Goal: Find contact information: Obtain details needed to contact an individual or organization

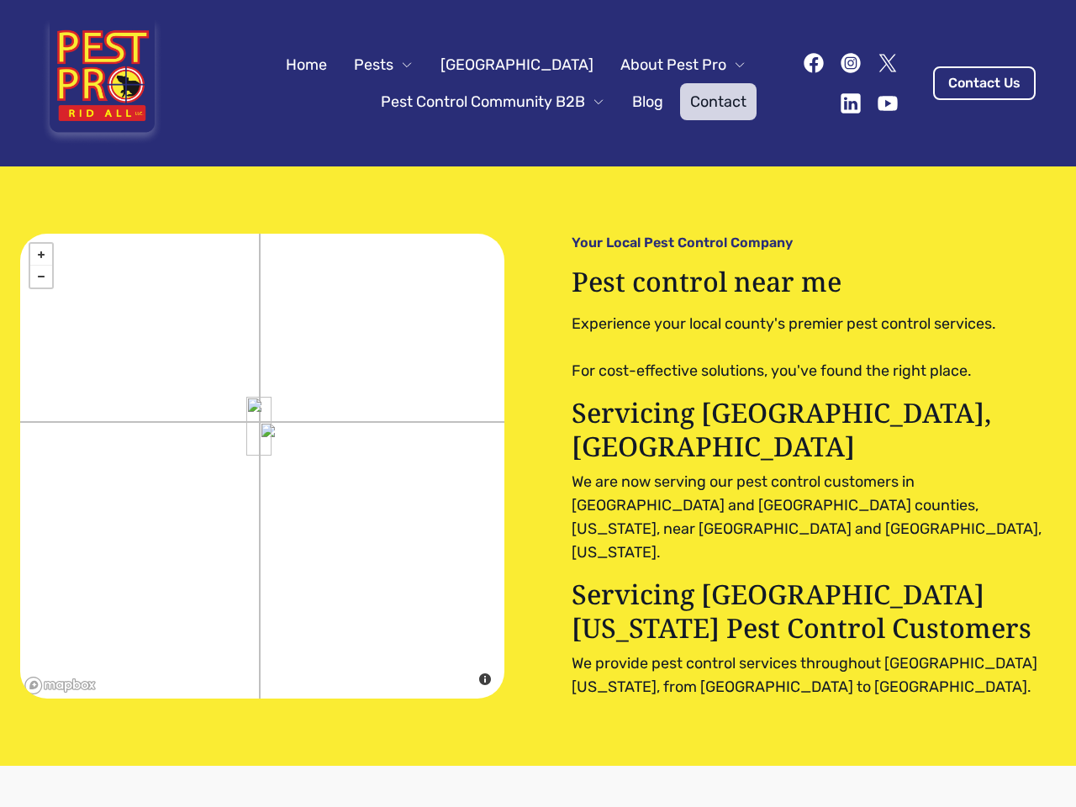
click at [538, 404] on div "+ − close © Mapbox © OpenStreetMap Improve this map Your Local Pest Control Com…" at bounding box center [538, 466] width 1036 height 465
click at [393, 65] on span "Pests" at bounding box center [374, 65] width 40 height 24
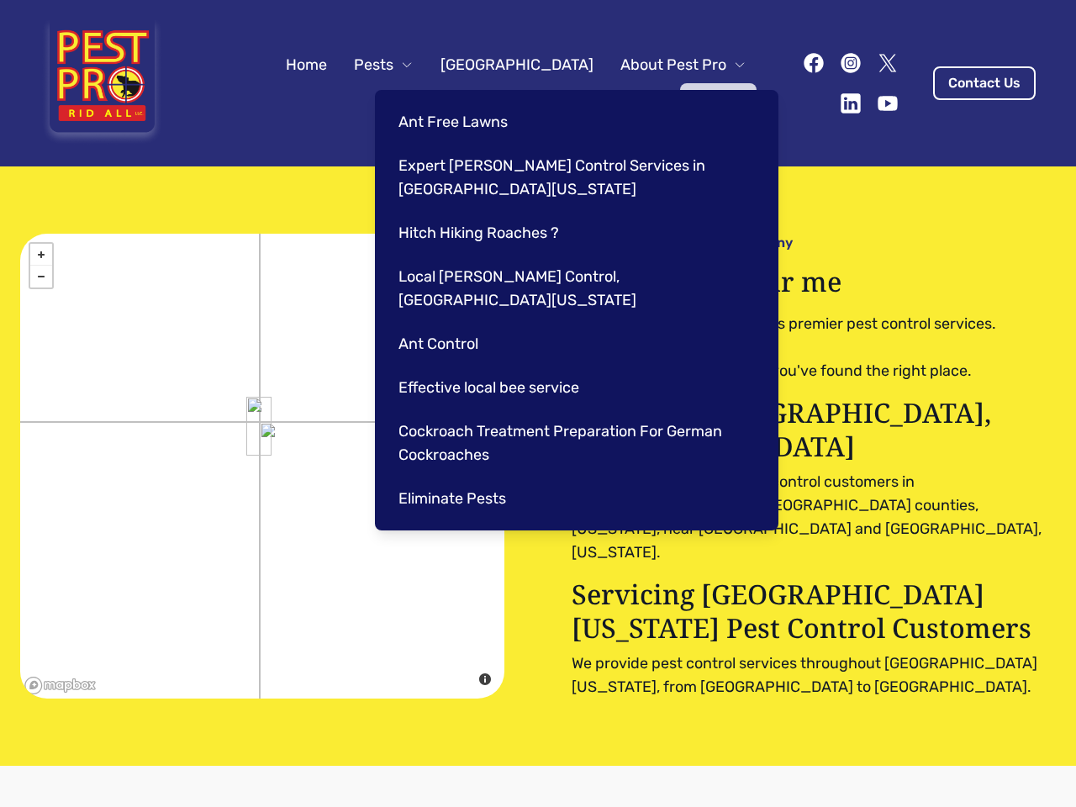
click at [666, 65] on span "About Pest Pro" at bounding box center [674, 65] width 106 height 24
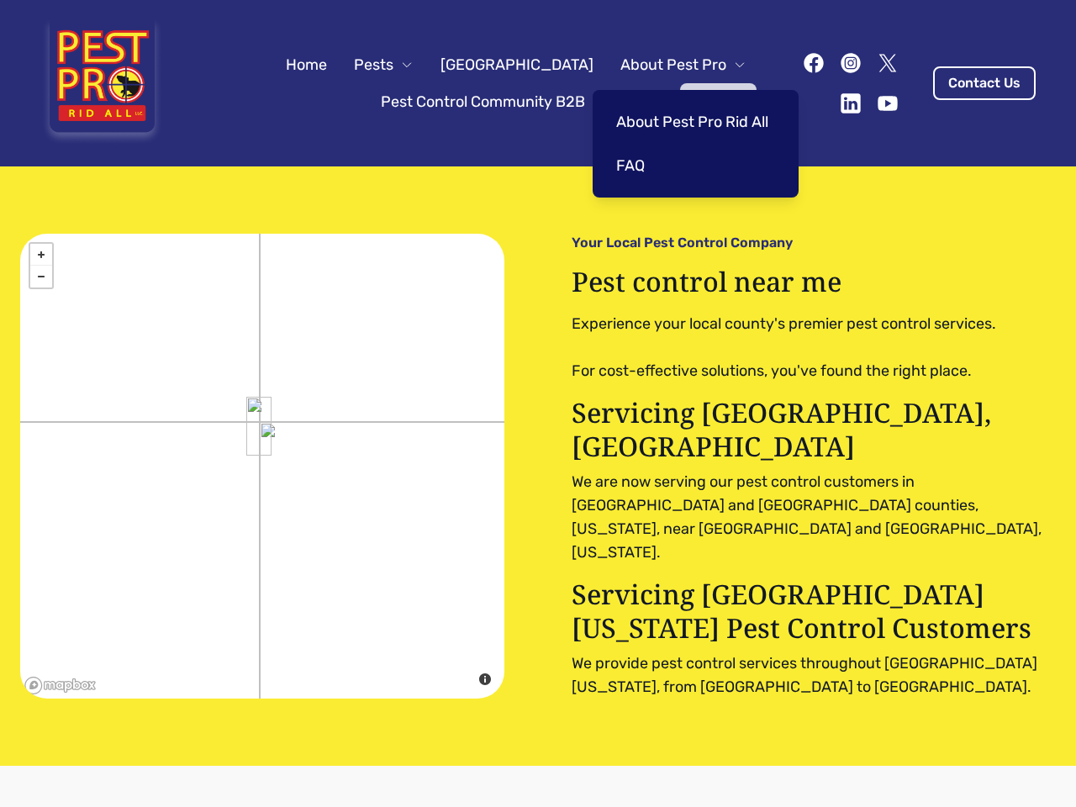
click at [476, 102] on span "Pest Control Community B2B" at bounding box center [483, 102] width 204 height 24
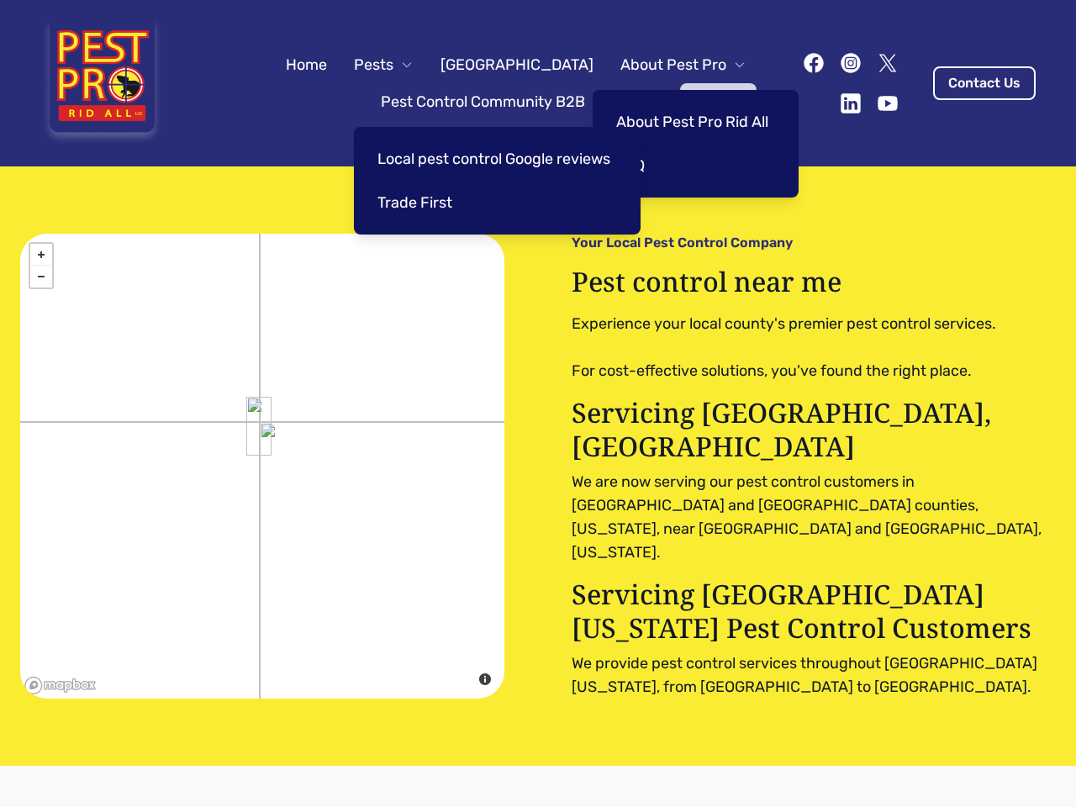
click at [259, 425] on img at bounding box center [258, 426] width 25 height 59
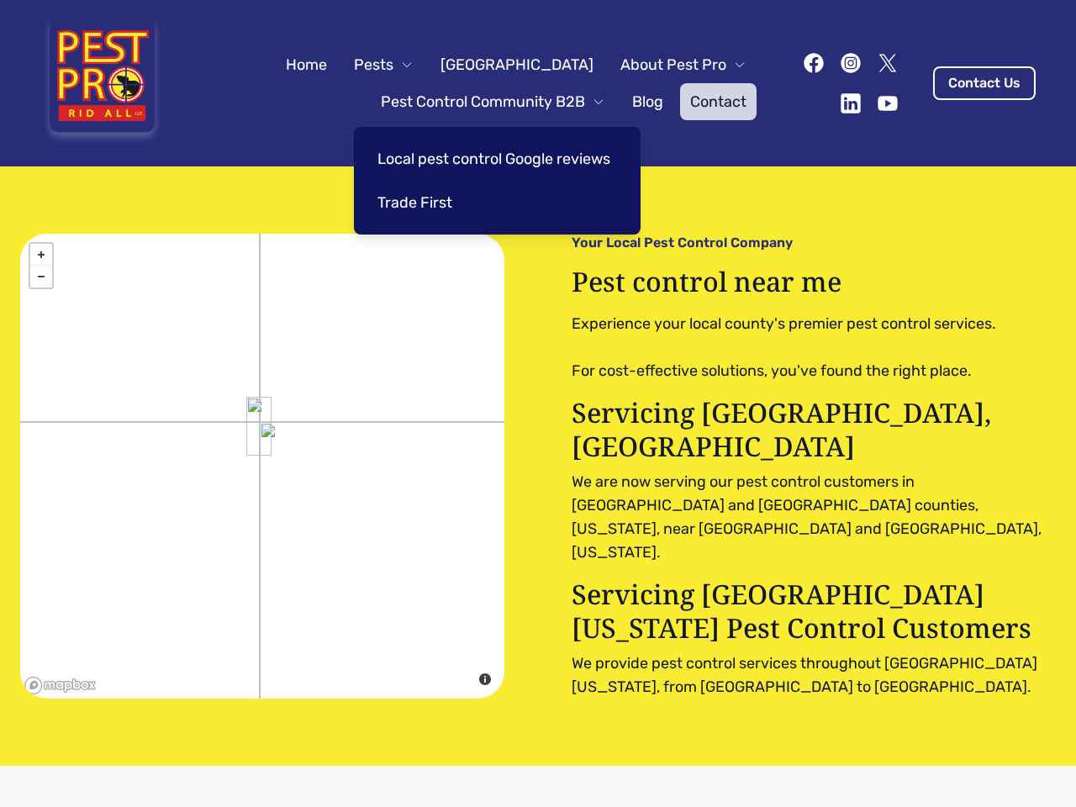
click at [41, 255] on link "+" at bounding box center [41, 255] width 22 height 22
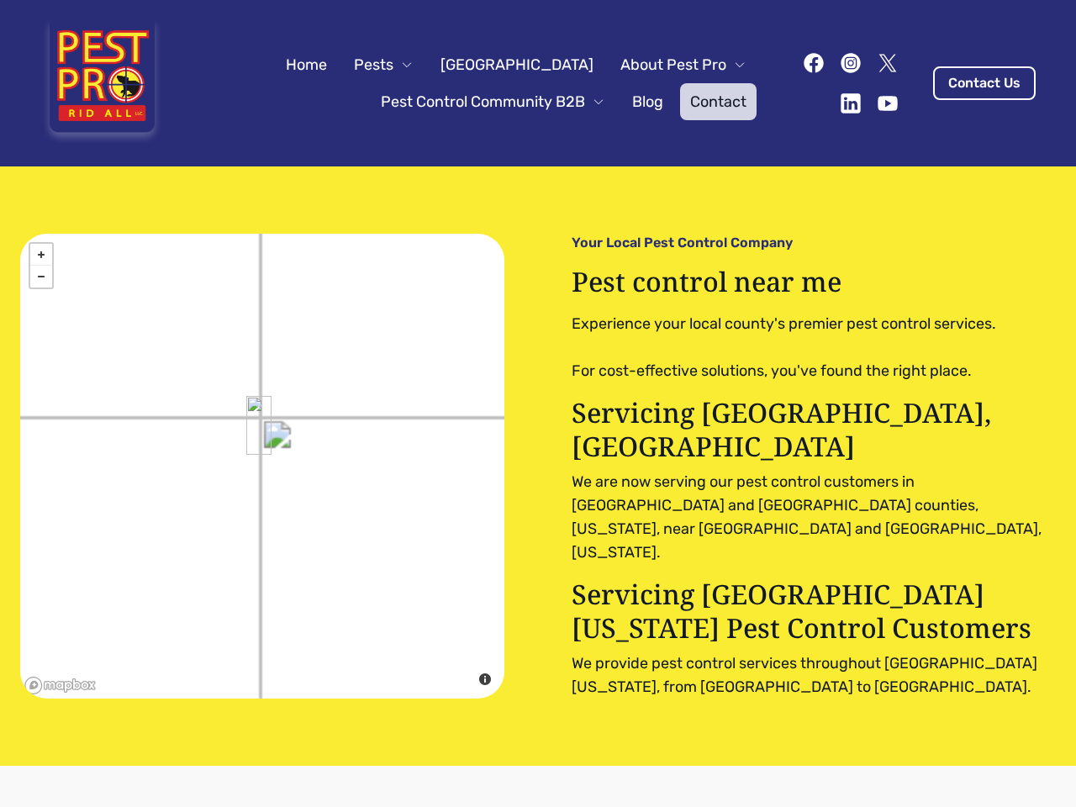
click at [41, 277] on link "−" at bounding box center [41, 277] width 22 height 22
click at [367, 599] on div "+ − close © Mapbox © OpenStreetMap Improve this map" at bounding box center [262, 466] width 484 height 465
